Goal: Navigation & Orientation: Find specific page/section

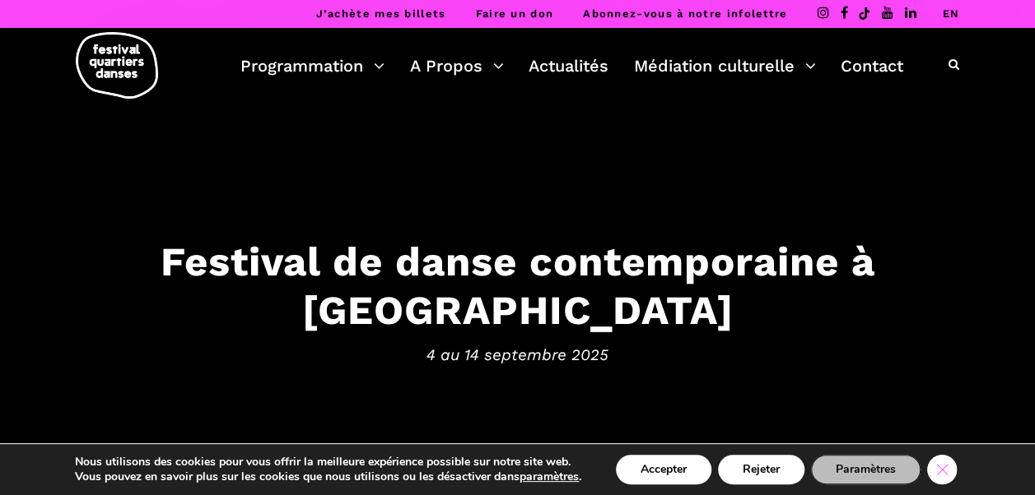
click at [946, 466] on icon "Close GDPR Cookie Banner" at bounding box center [942, 469] width 30 height 25
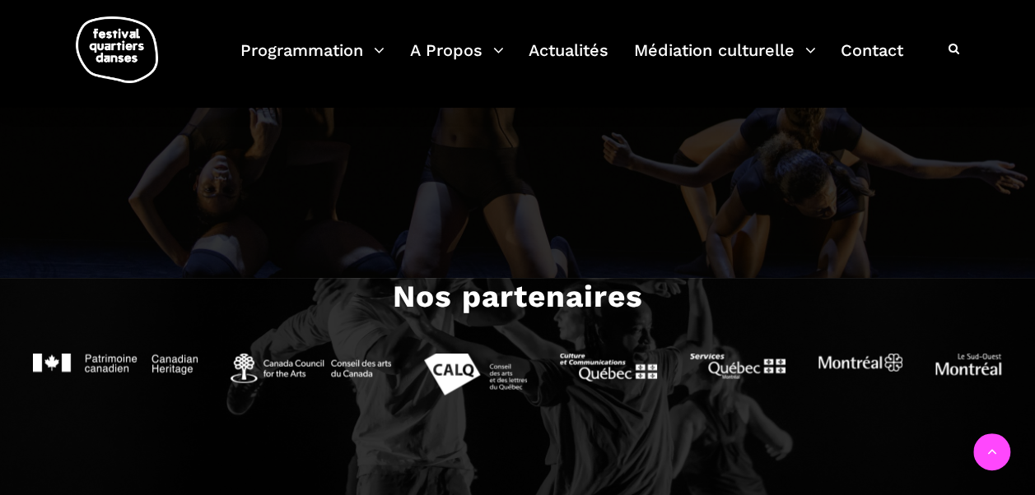
scroll to position [1481, 0]
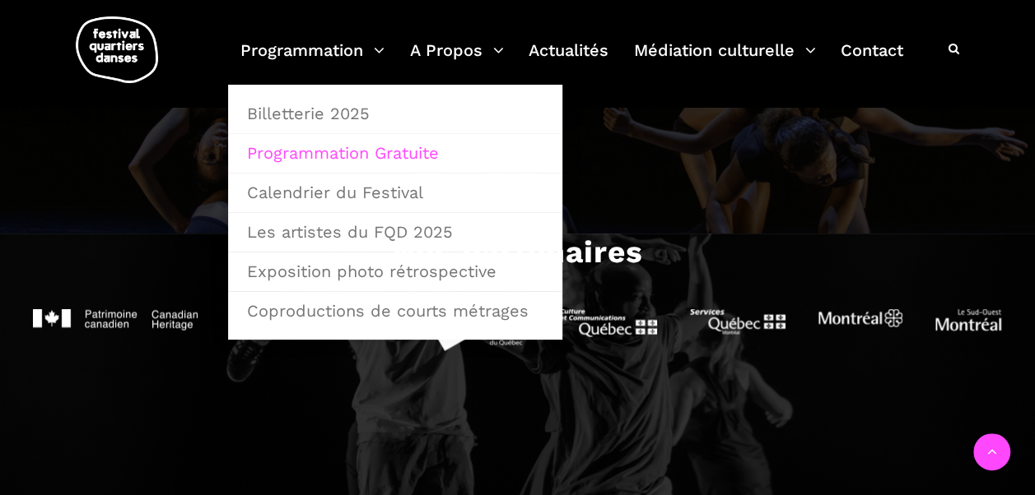
click at [370, 146] on link "Programmation Gratuite" at bounding box center [395, 153] width 316 height 38
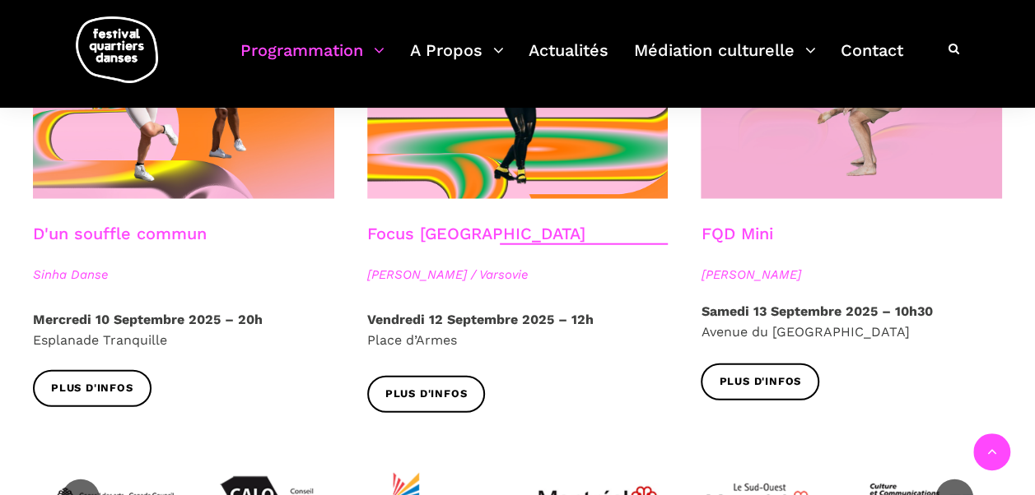
scroll to position [1975, 0]
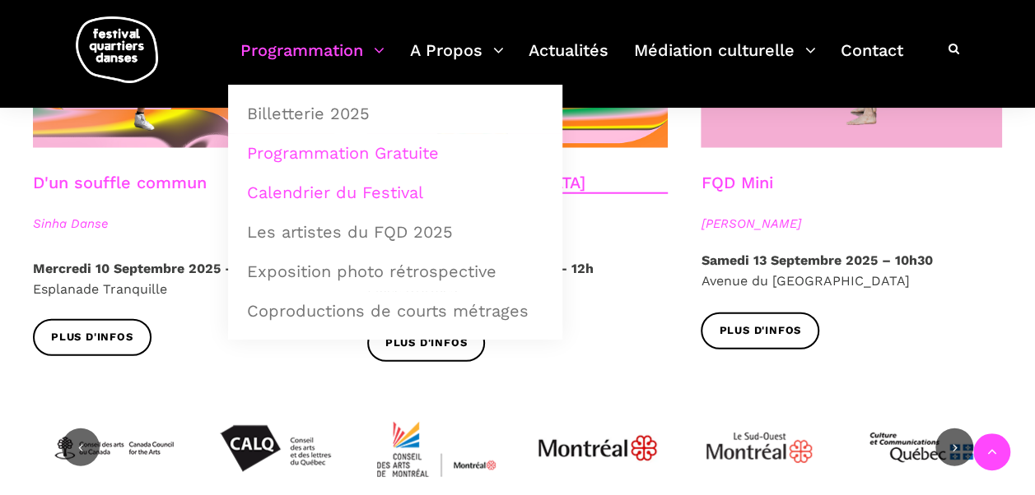
click at [375, 189] on link "Calendrier du Festival" at bounding box center [395, 193] width 316 height 38
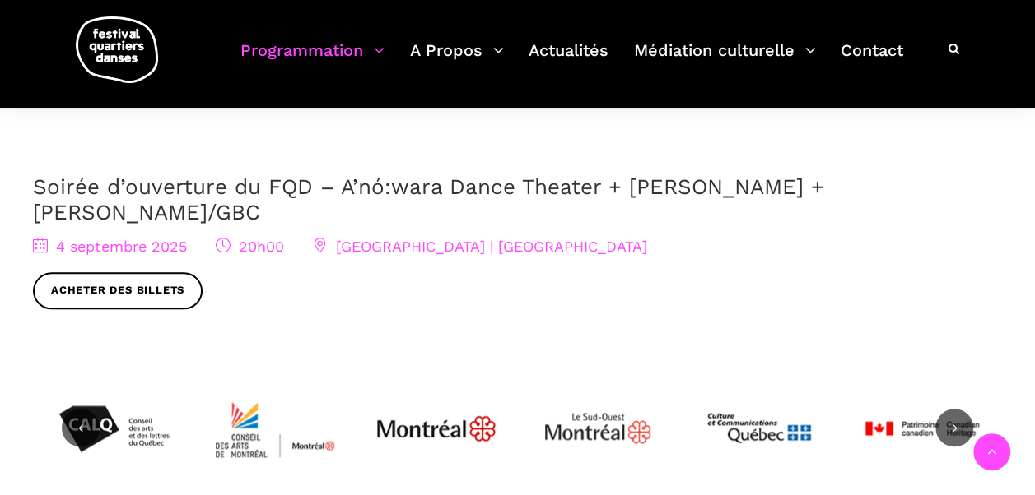
scroll to position [658, 0]
